Goal: Transaction & Acquisition: Purchase product/service

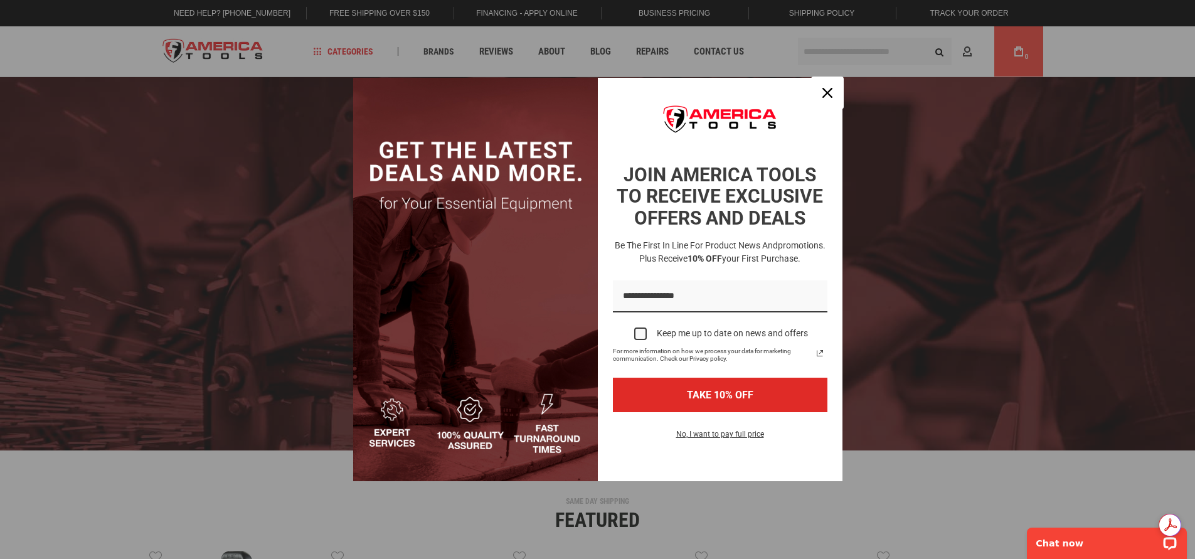
click at [828, 92] on icon "close icon" at bounding box center [828, 93] width 10 height 10
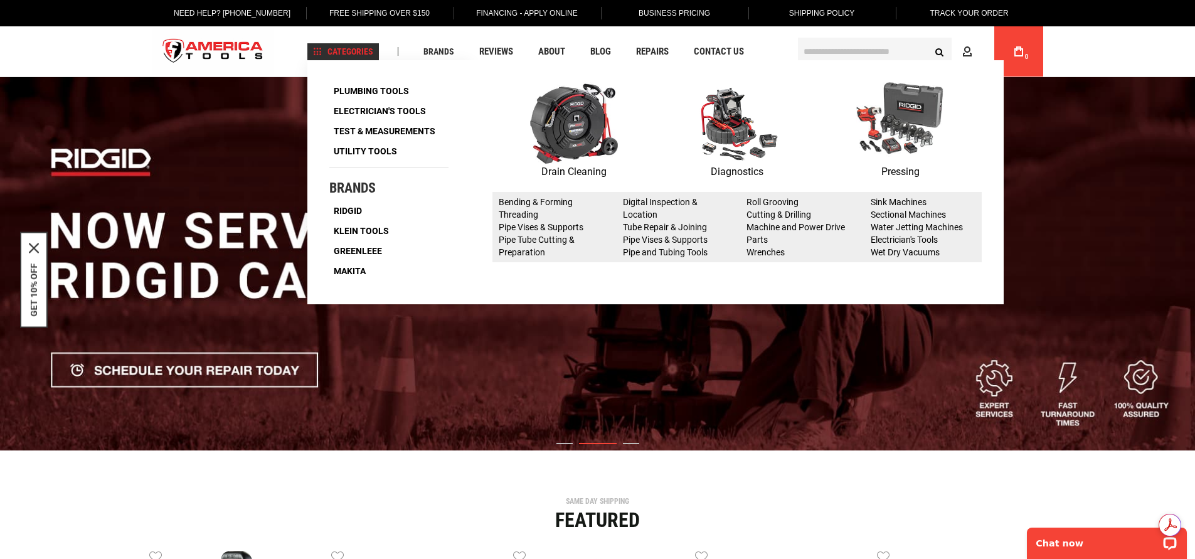
click at [644, 207] on li "Digital Inspection & Location" at bounding box center [675, 208] width 105 height 25
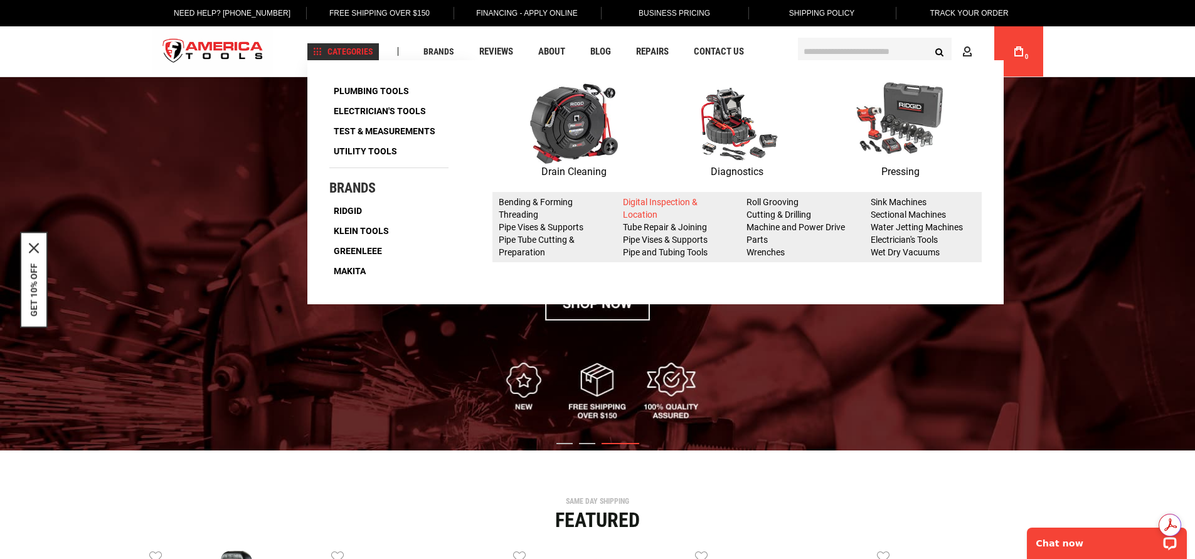
click at [640, 205] on link "Digital Inspection & Location" at bounding box center [660, 208] width 75 height 23
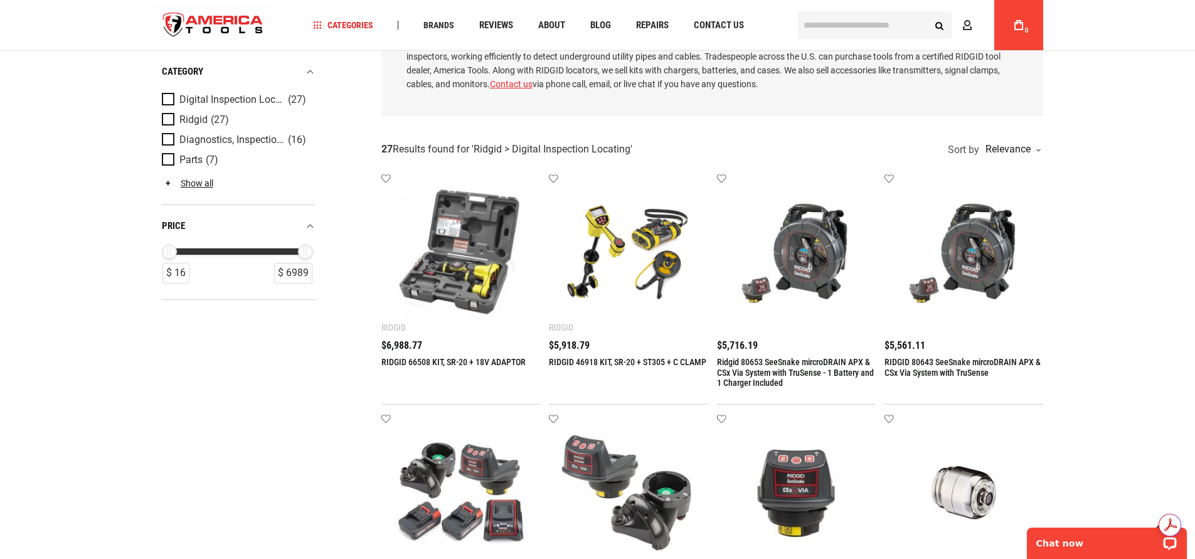
scroll to position [125, 0]
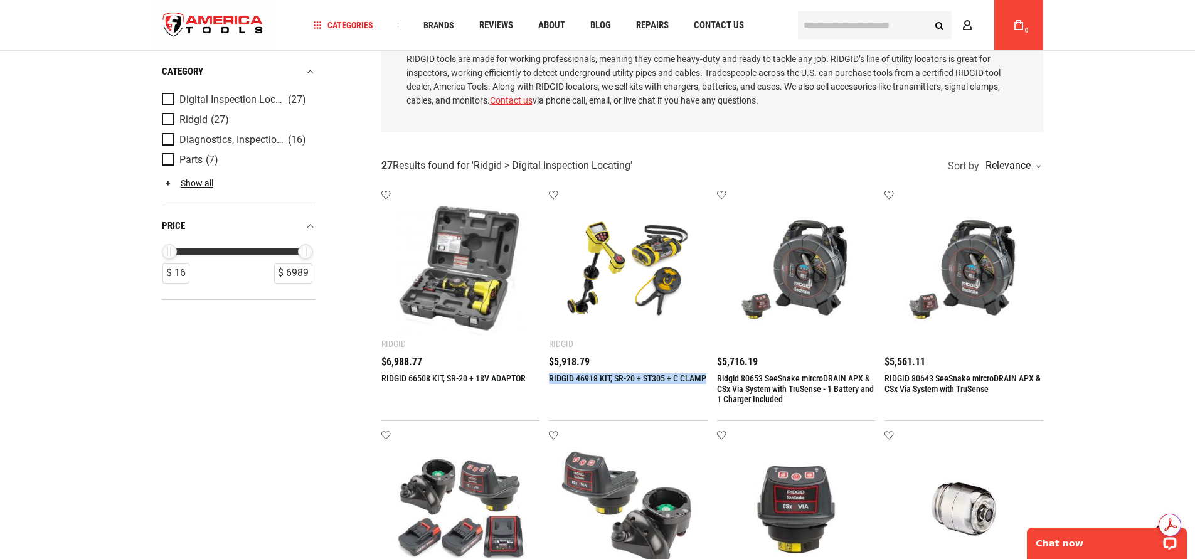
drag, startPoint x: 548, startPoint y: 378, endPoint x: 687, endPoint y: 376, distance: 138.7
copy link "RIDGID 46918 KIT, SR-20 + ST305 + C CLA"
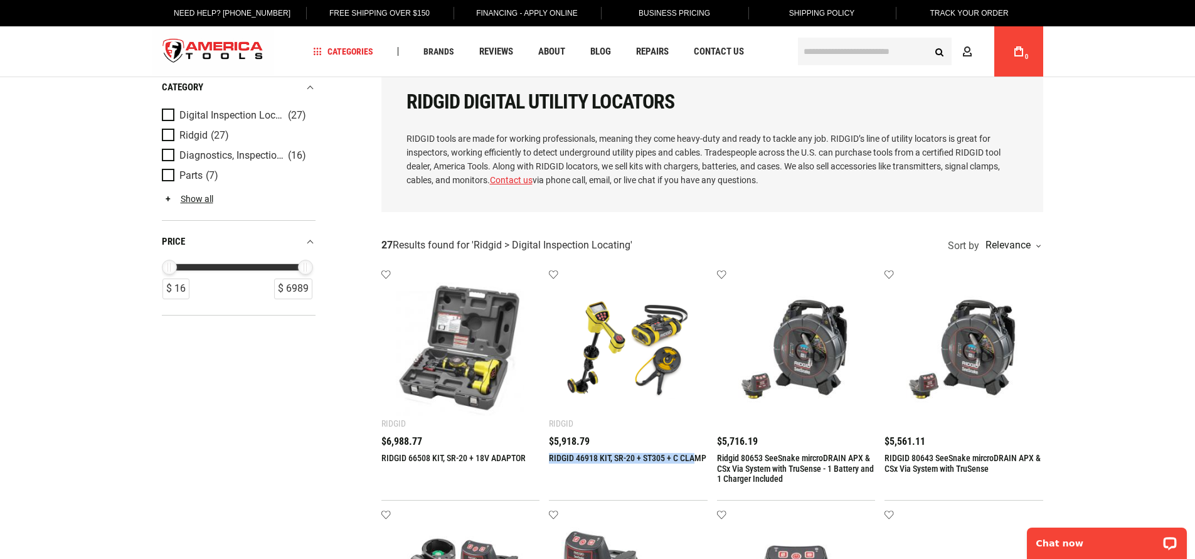
scroll to position [0, 0]
